Goal: Information Seeking & Learning: Learn about a topic

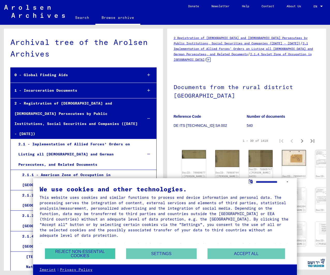
click at [86, 259] on button "Reject non-essential cookies" at bounding box center [80, 254] width 70 height 11
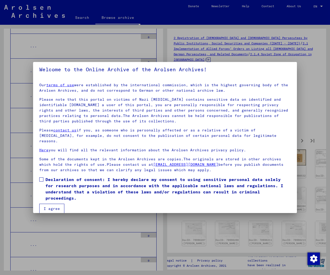
scroll to position [2, 0]
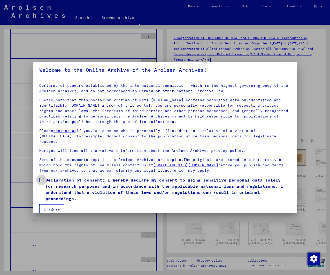
drag, startPoint x: 42, startPoint y: 175, endPoint x: 44, endPoint y: 192, distance: 17.5
click at [42, 178] on span at bounding box center [41, 180] width 4 height 4
click at [47, 204] on button "I agree" at bounding box center [51, 209] width 25 height 10
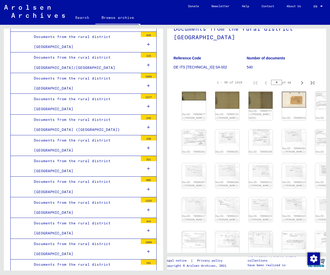
scroll to position [0, 0]
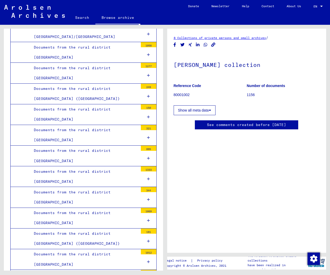
scroll to position [77, 0]
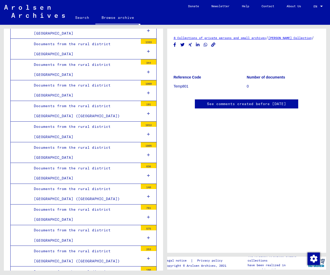
scroll to position [5032, 0]
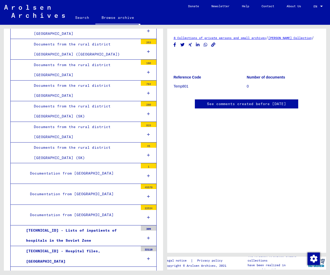
scroll to position [5237, 0]
